Goal: Communication & Community: Answer question/provide support

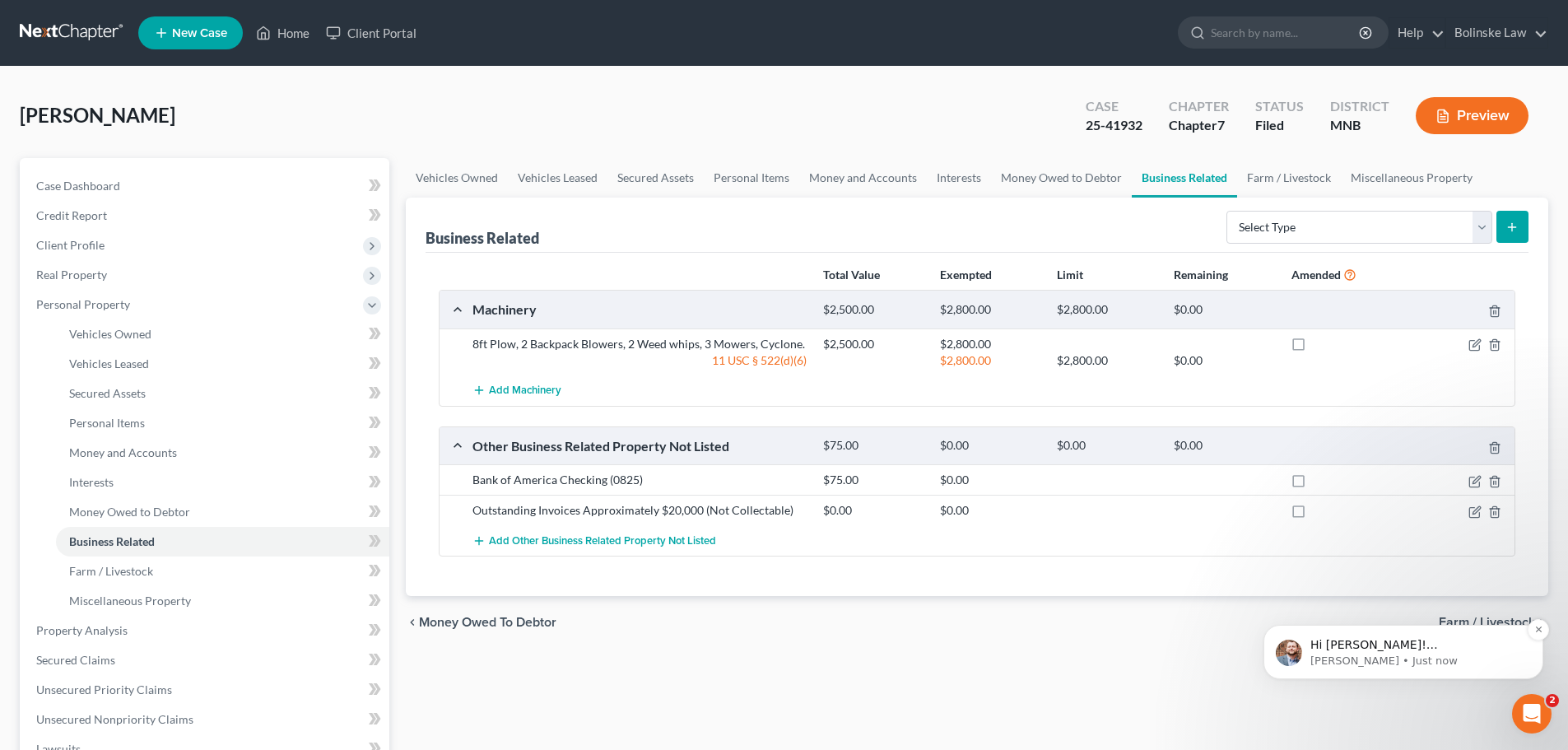
click at [1441, 648] on p "Hi [PERSON_NAME]! [PERSON_NAME] let us know that they are seeing that you have …" at bounding box center [1417, 645] width 212 height 17
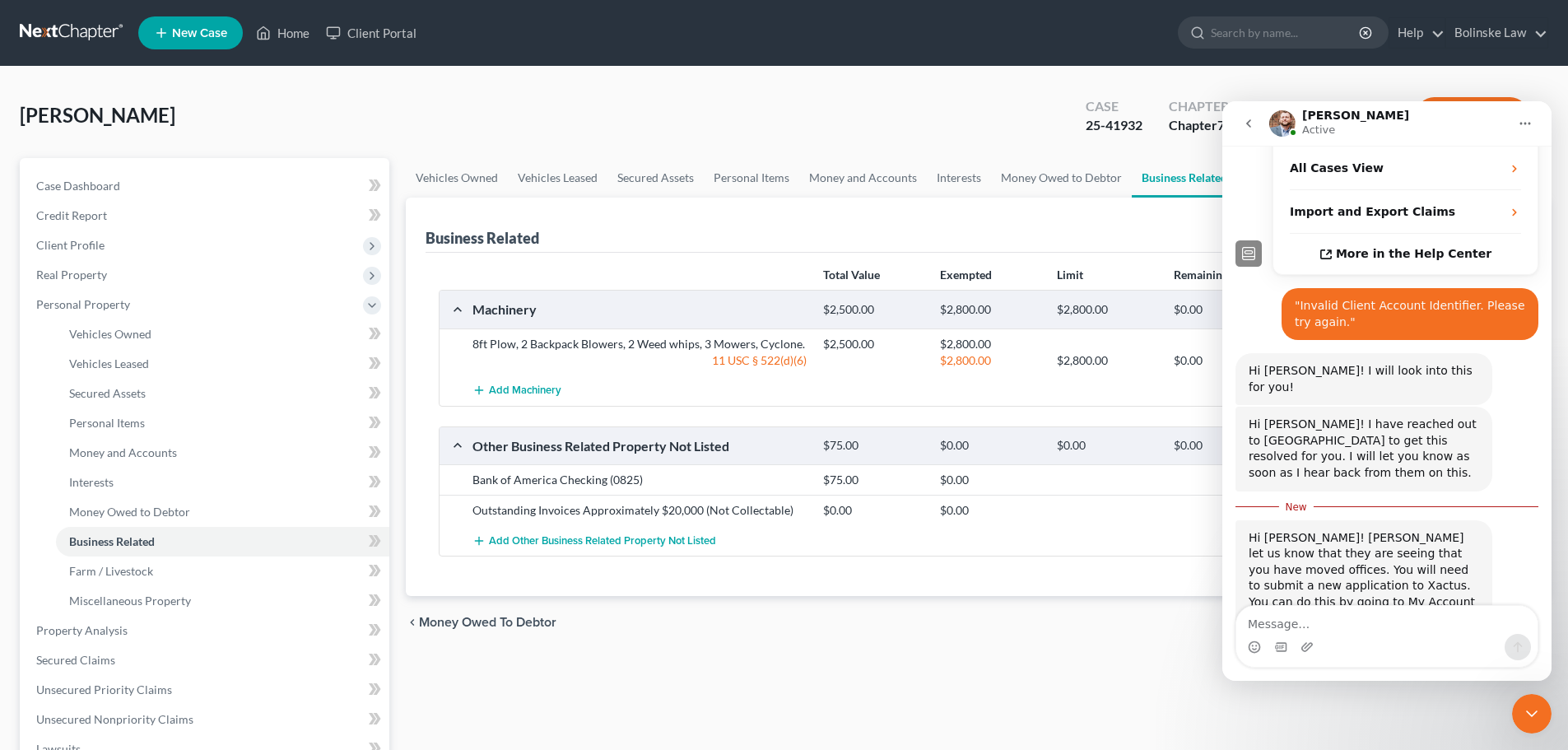
scroll to position [456, 0]
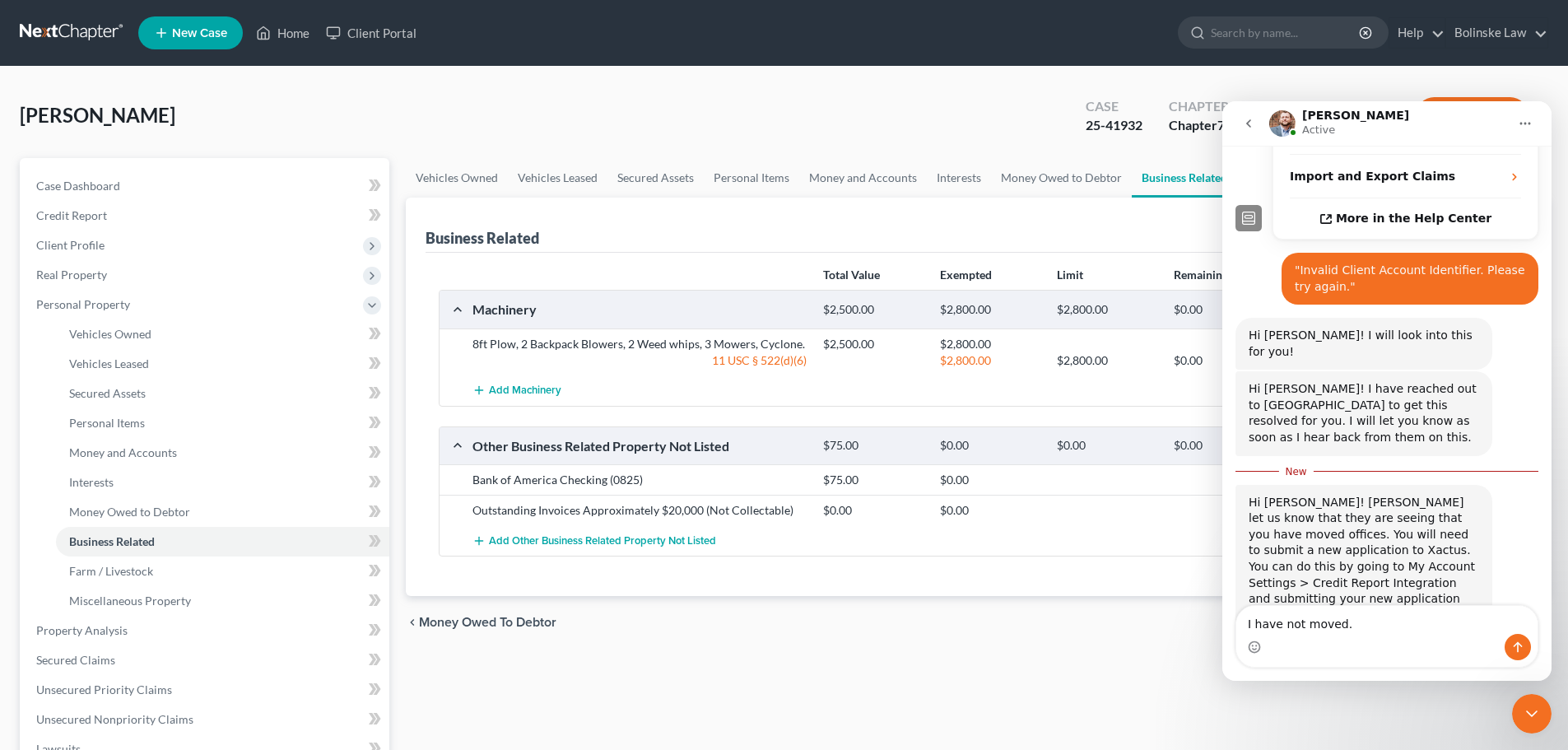
type textarea "I have not moved."
drag, startPoint x: 1517, startPoint y: 652, endPoint x: 1505, endPoint y: 659, distance: 13.9
click at [1517, 651] on icon "Send a message…" at bounding box center [1518, 647] width 13 height 13
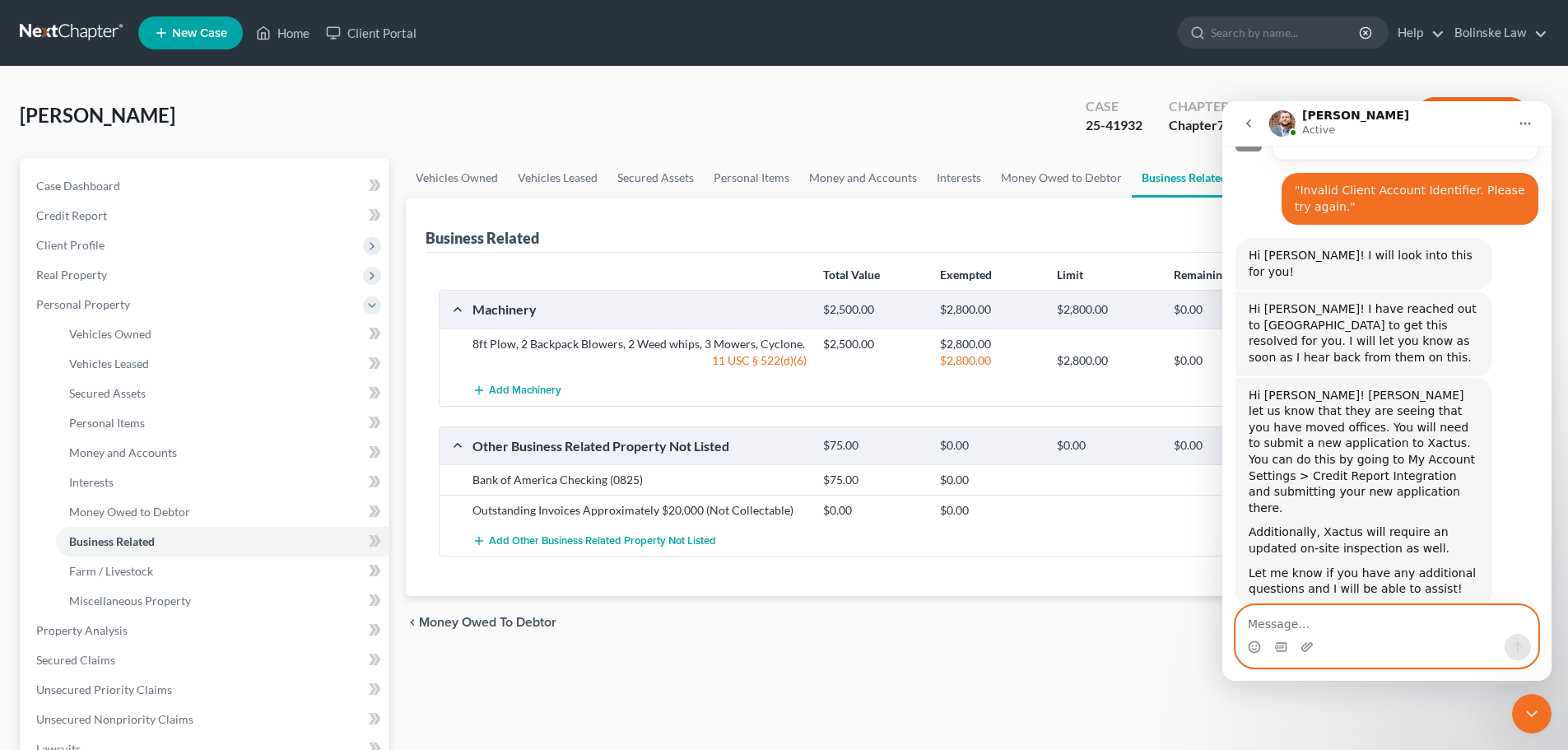
scroll to position [560, 0]
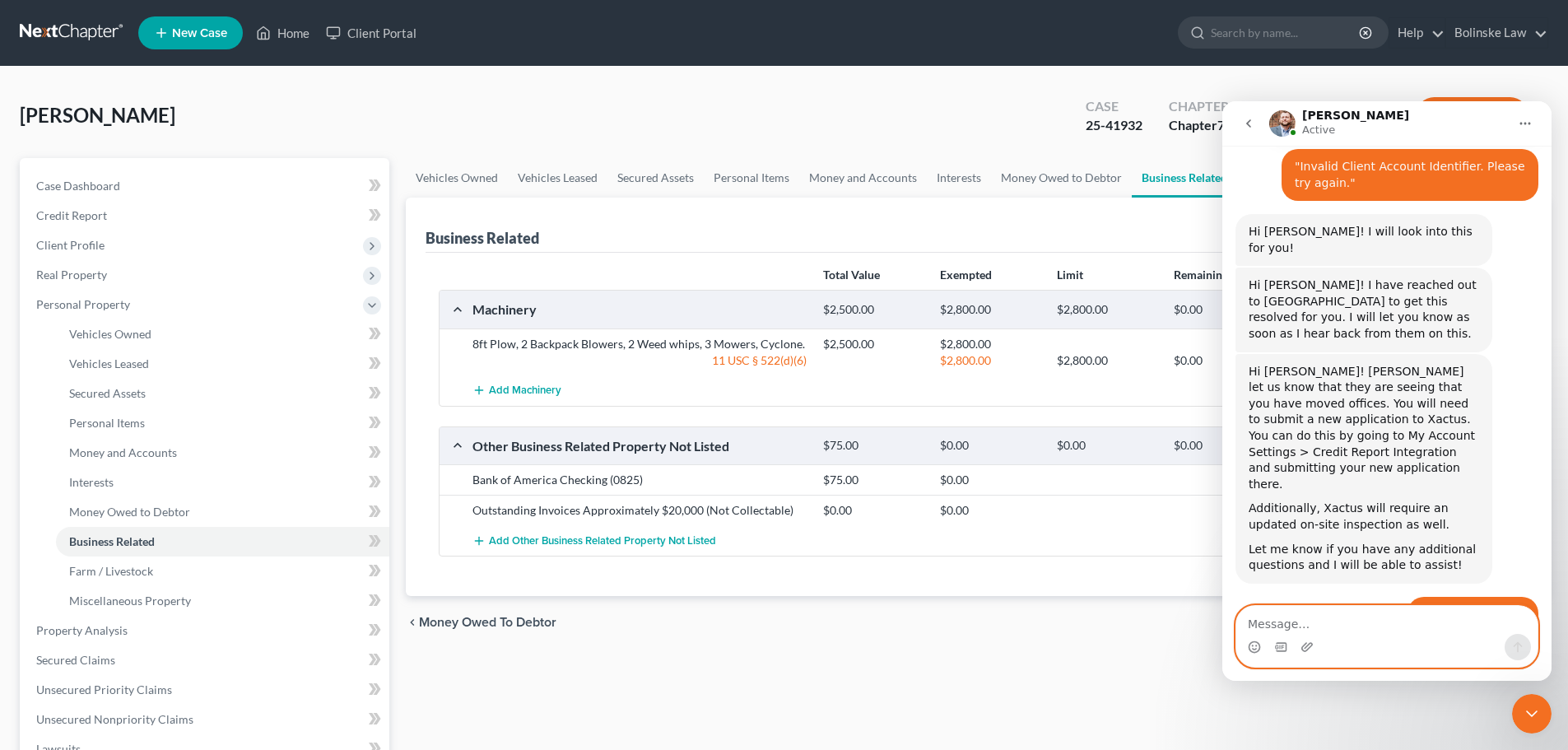
click at [1273, 623] on textarea "Message…" at bounding box center [1387, 620] width 301 height 28
click at [1248, 623] on textarea "[STREET_ADDRESS]" at bounding box center [1387, 620] width 301 height 28
click at [1518, 622] on textarea "My business address is: [STREET_ADDRESS]" at bounding box center [1387, 620] width 301 height 28
click at [1525, 619] on textarea "My business address is: [STREET_ADDRESS]" at bounding box center [1387, 620] width 301 height 28
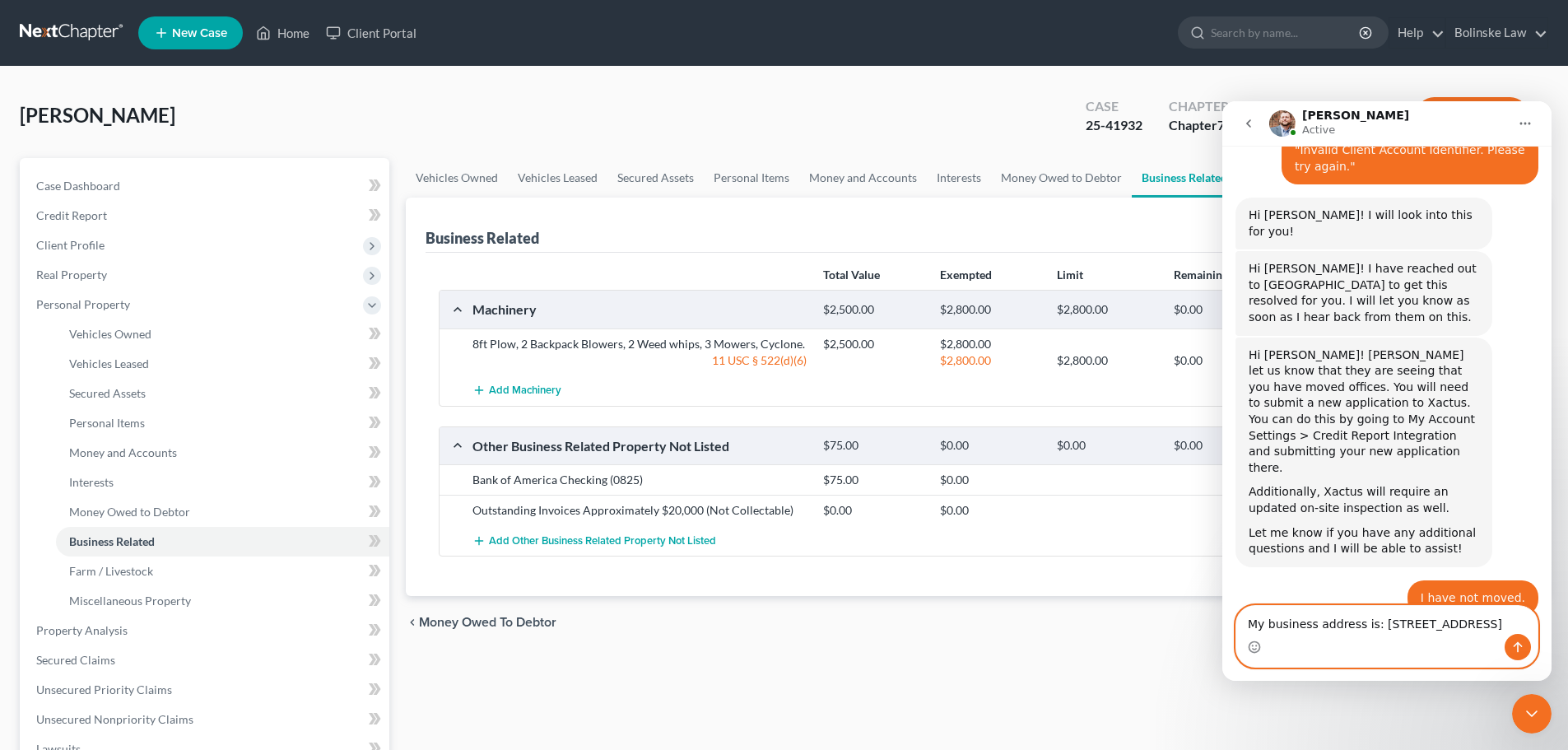
type textarea "My business address is: [STREET_ADDRESS]"
click at [1519, 648] on icon "Send a message…" at bounding box center [1518, 647] width 13 height 13
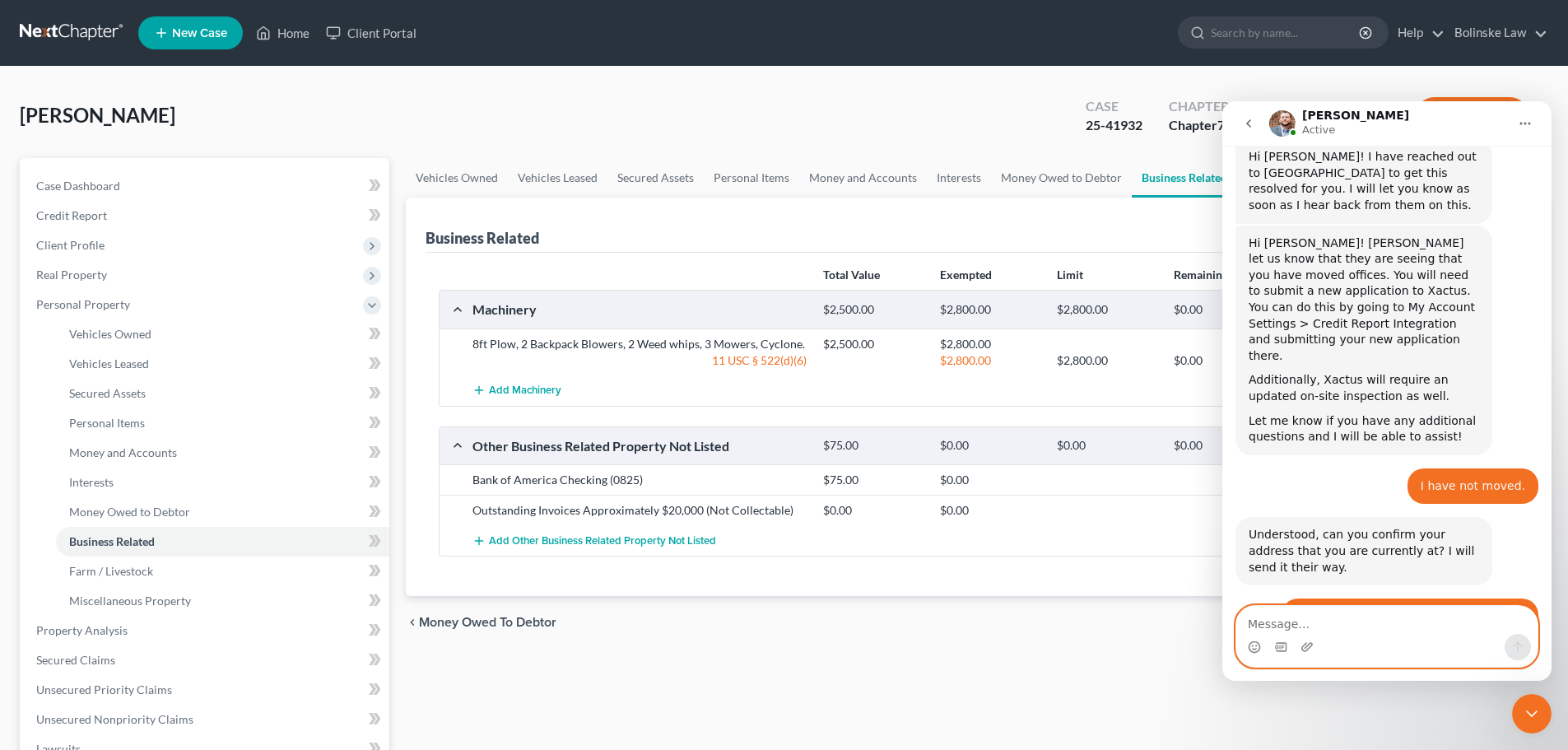
scroll to position [706, 0]
